Goal: Find specific page/section: Find specific page/section

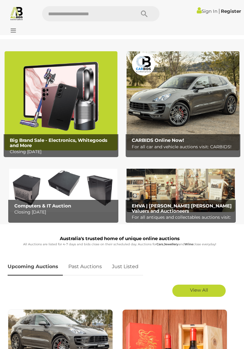
click at [15, 33] on icon at bounding box center [12, 30] width 8 height 6
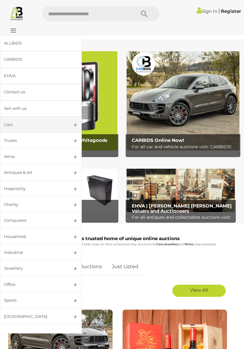
click at [16, 124] on div "Cars" at bounding box center [33, 124] width 59 height 7
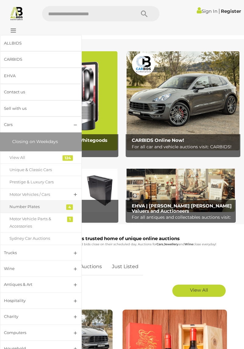
click at [39, 203] on div "Number Plates" at bounding box center [36, 206] width 54 height 7
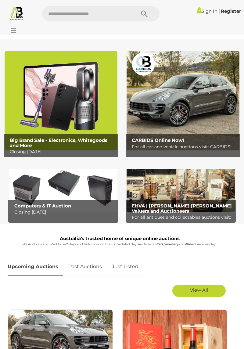
click at [20, 26] on div at bounding box center [22, 25] width 40 height 3
click at [13, 30] on icon at bounding box center [12, 30] width 8 height 6
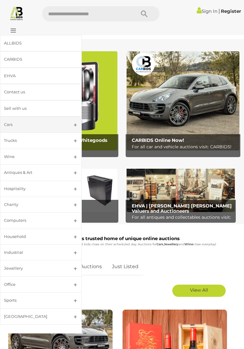
click at [15, 121] on div "Cars" at bounding box center [33, 124] width 59 height 7
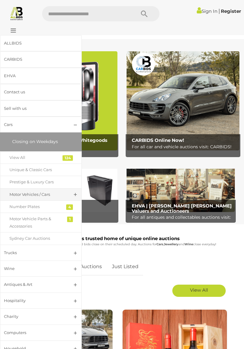
click at [44, 191] on div "Motor Vehicles / Cars" at bounding box center [36, 194] width 54 height 7
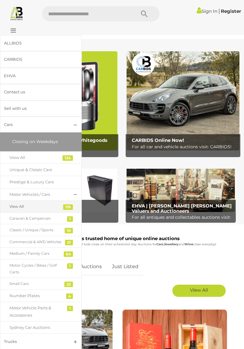
click at [23, 204] on div "View All" at bounding box center [36, 206] width 54 height 7
